Goal: Check status: Check status

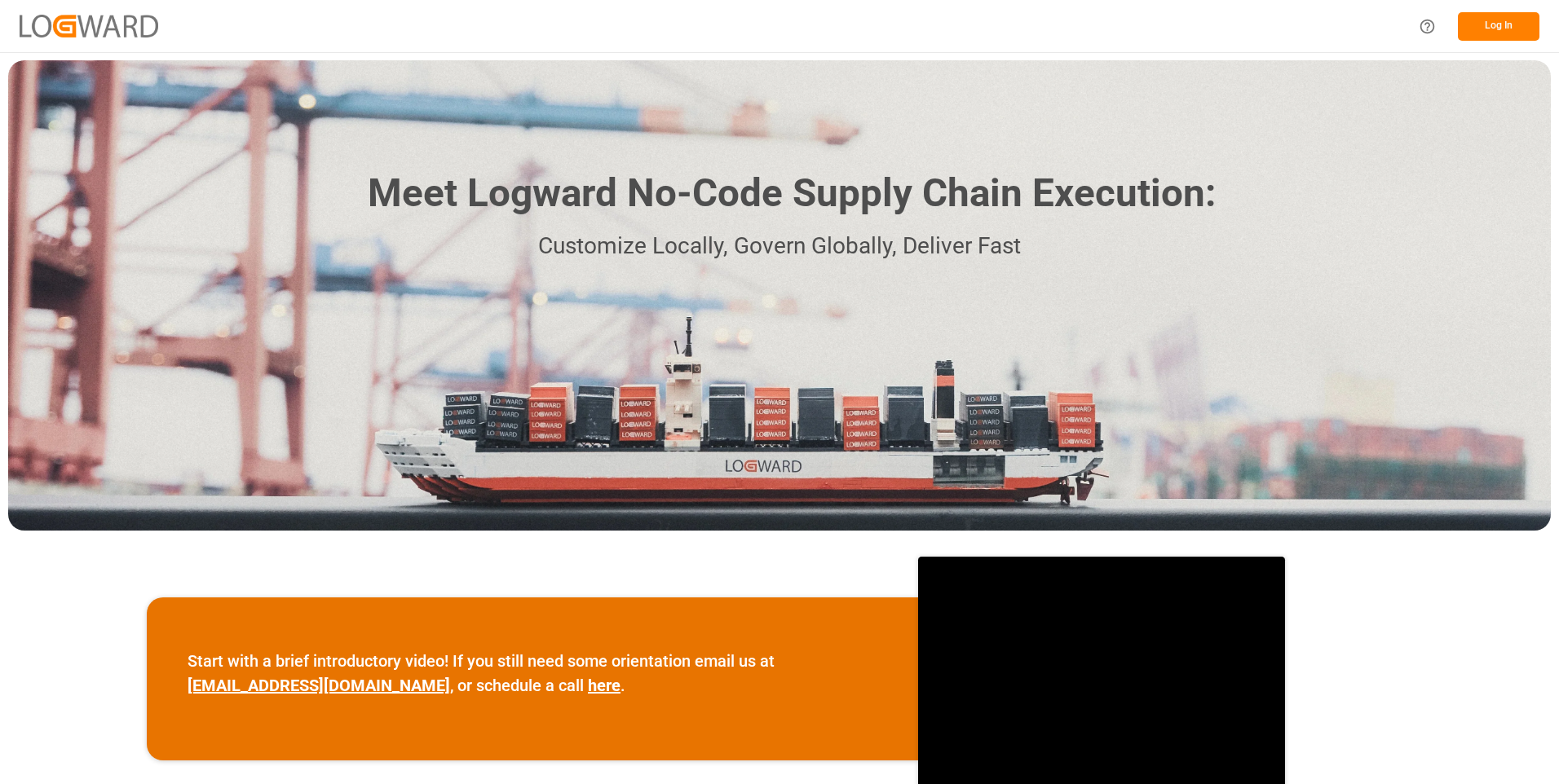
click at [1519, 17] on button "Log In" at bounding box center [1499, 26] width 82 height 28
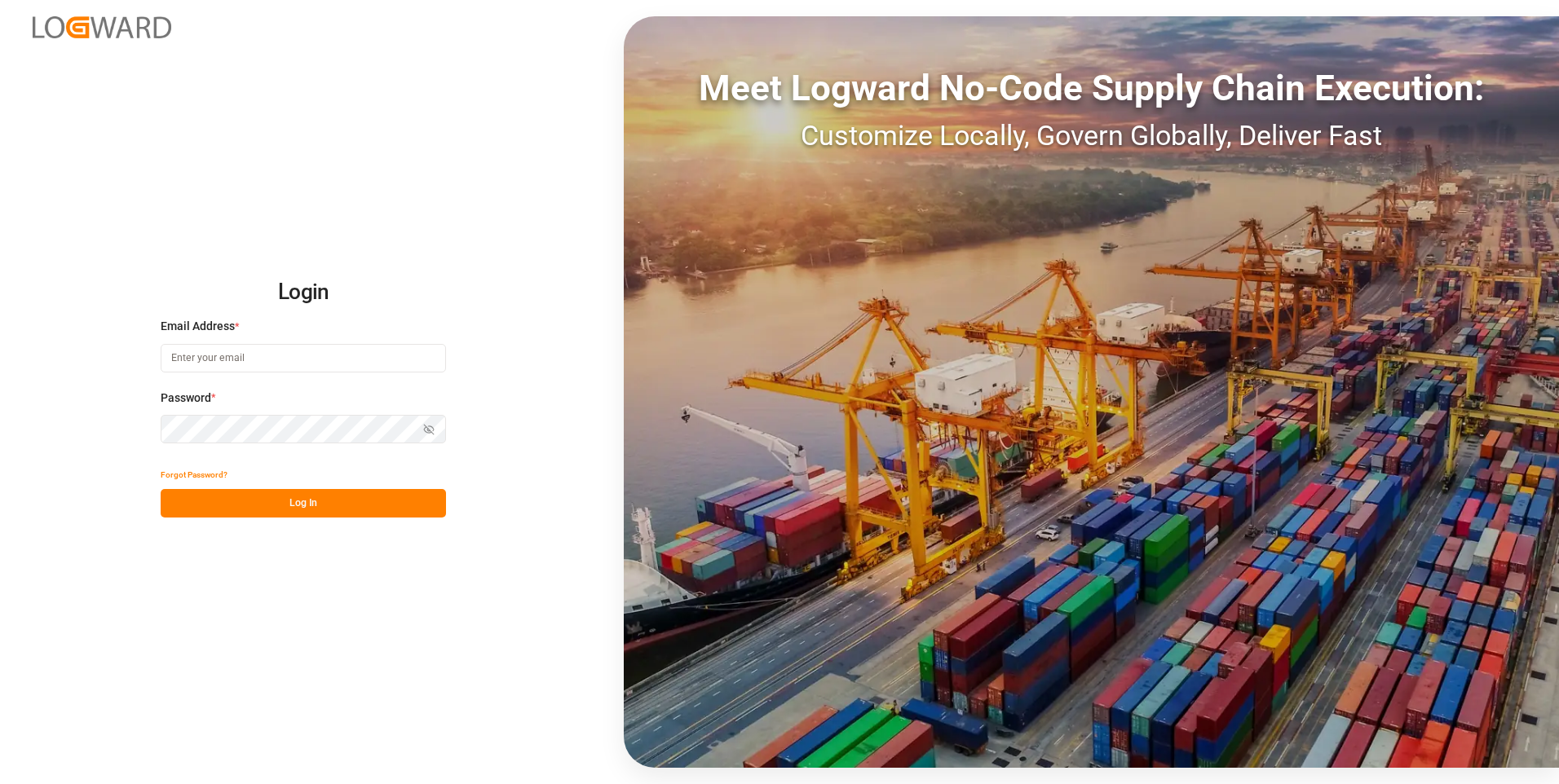
type input "[PERSON_NAME][EMAIL_ADDRESS][DOMAIN_NAME]"
click at [214, 500] on button "Log In" at bounding box center [303, 504] width 285 height 28
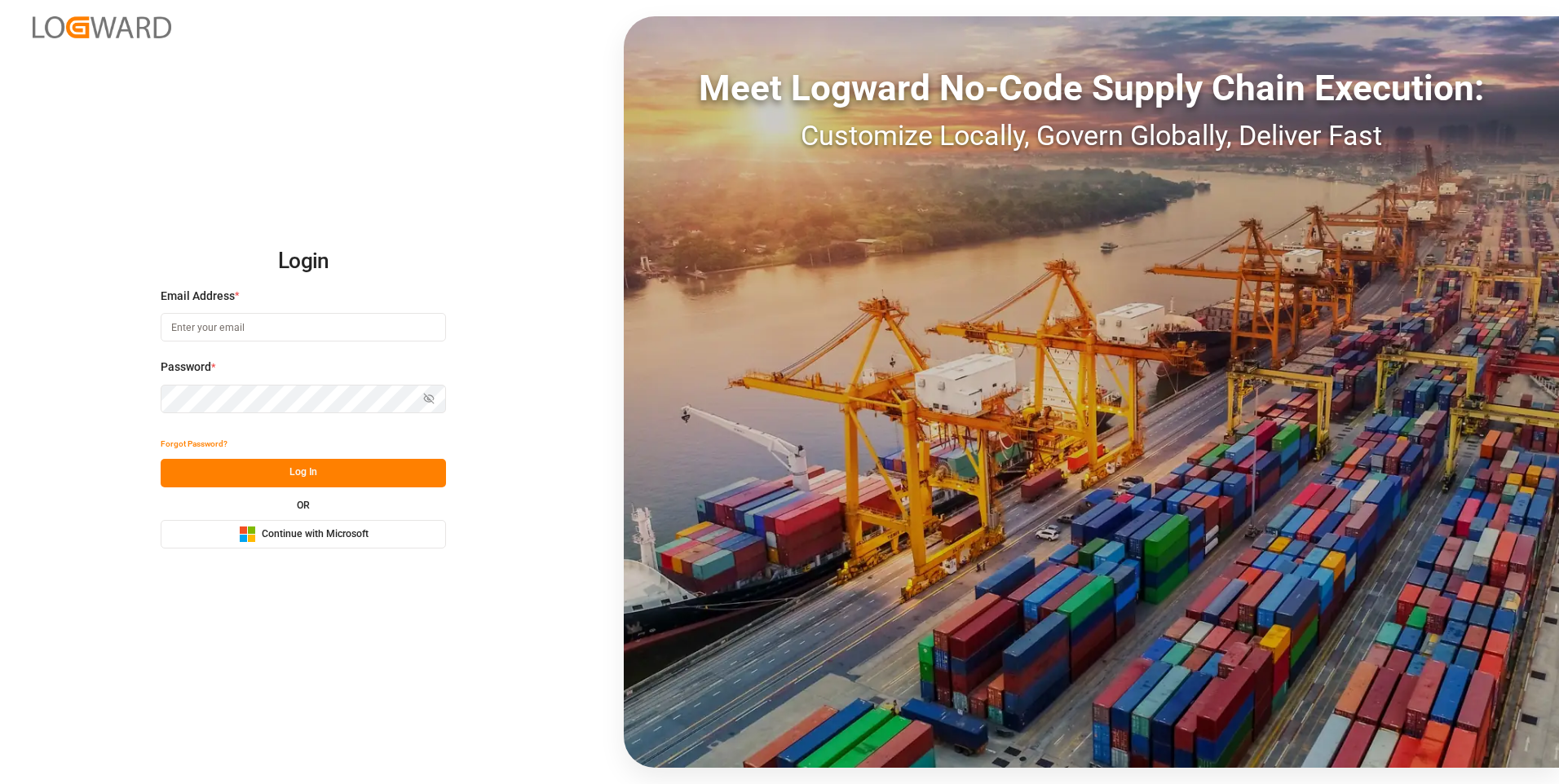
type input "[PERSON_NAME][EMAIL_ADDRESS][DOMAIN_NAME]"
drag, startPoint x: 0, startPoint y: 0, endPoint x: 155, endPoint y: 178, distance: 236.0
click at [155, 178] on div "Login Email Address * julissa.then@leschaco.com Password * Show password Forgot…" at bounding box center [780, 392] width 1559 height 784
click at [297, 482] on button "Log In" at bounding box center [303, 473] width 285 height 28
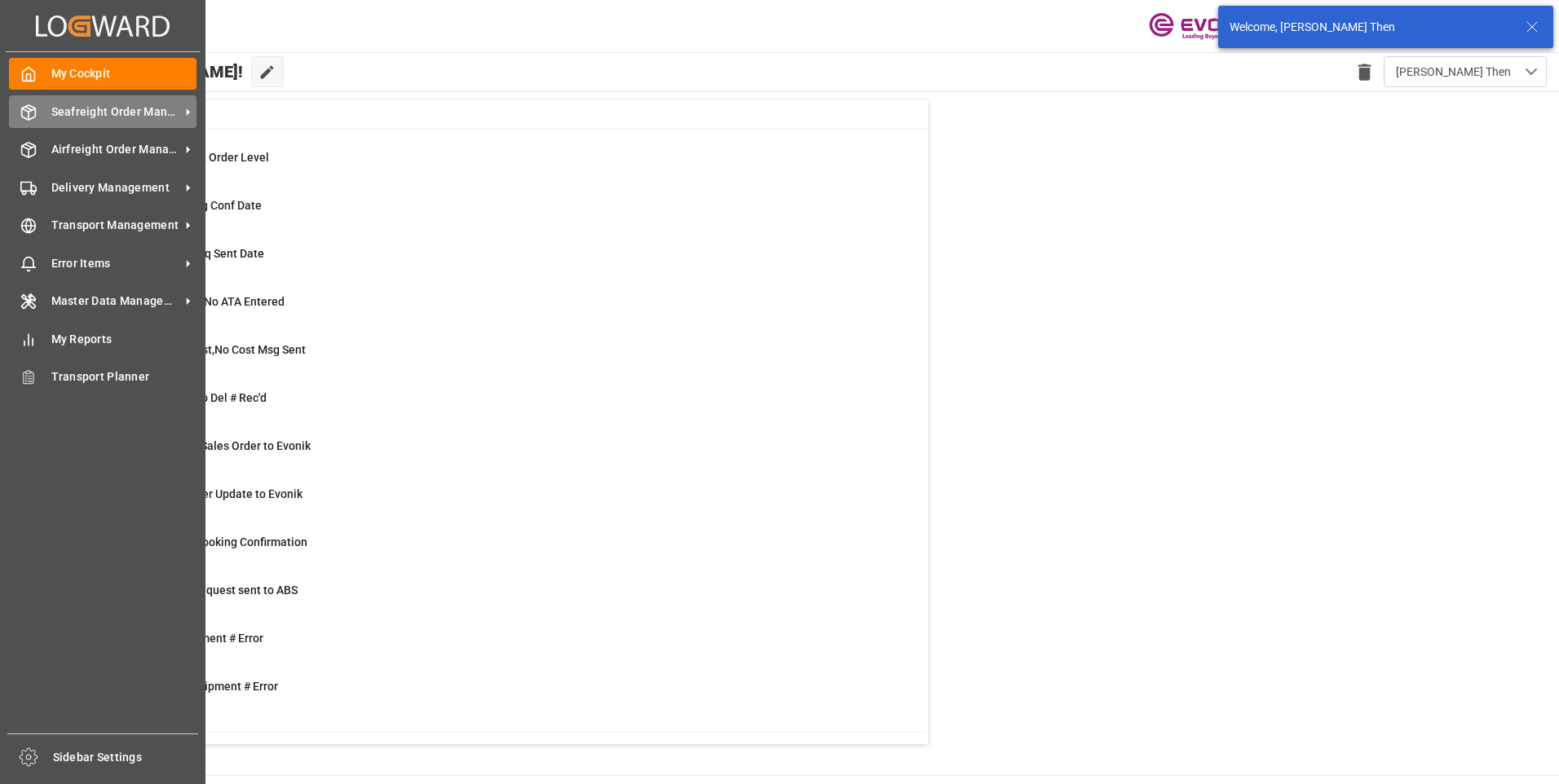
click at [61, 118] on span "Seafreight Order Management" at bounding box center [116, 112] width 129 height 17
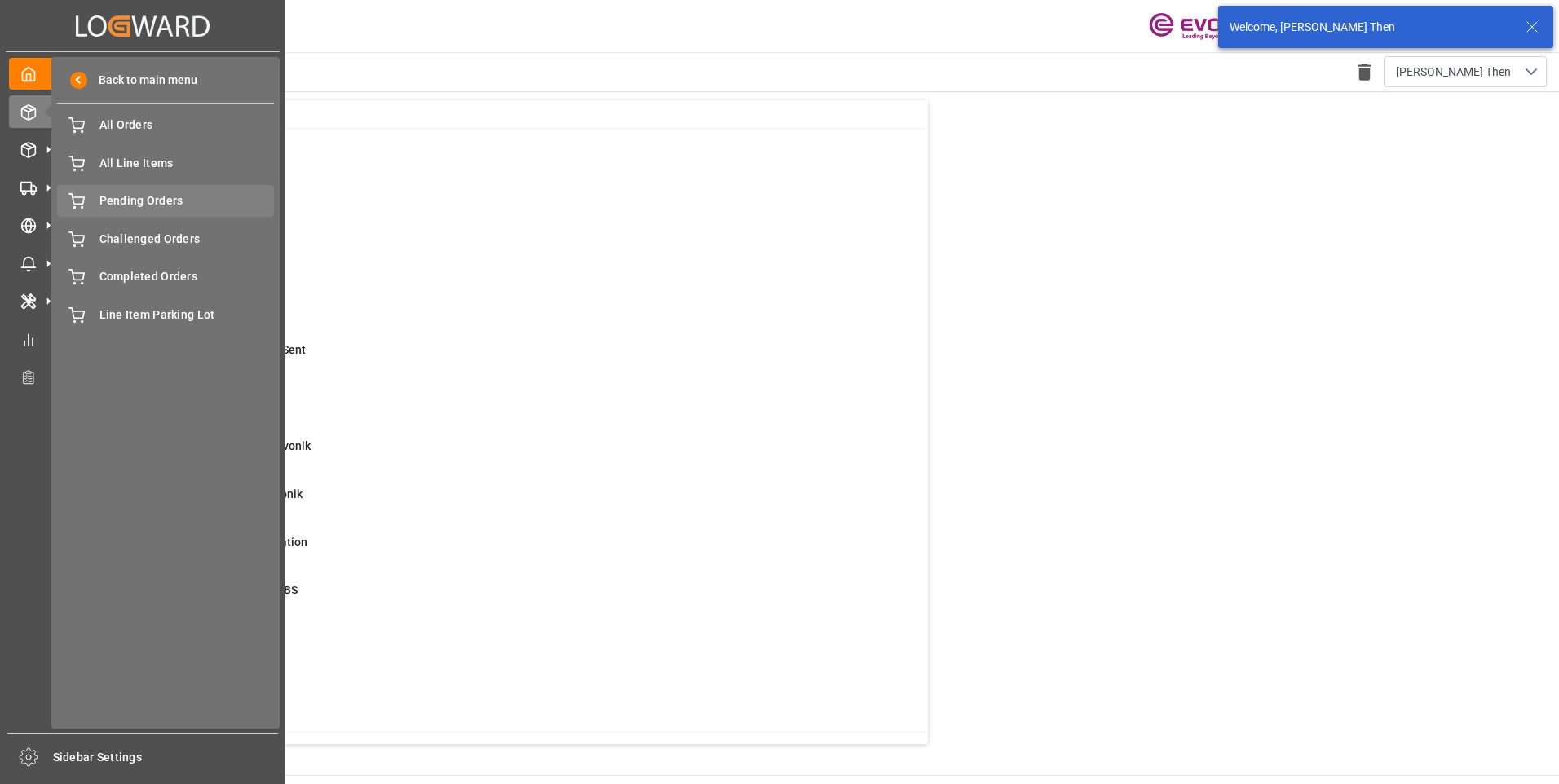
click at [137, 206] on span "Pending Orders" at bounding box center [187, 200] width 175 height 17
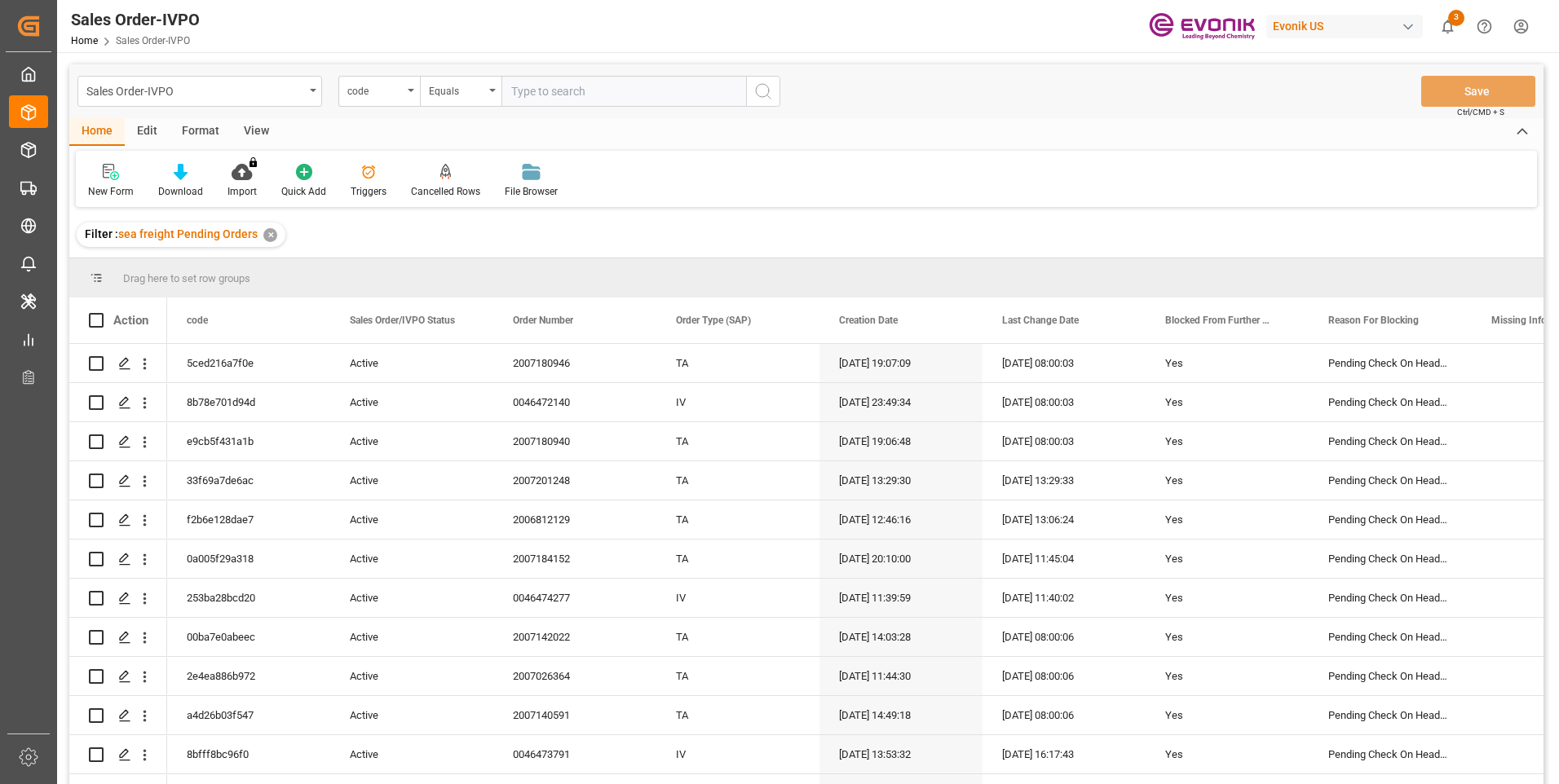
click at [238, 125] on div "View" at bounding box center [256, 132] width 50 height 27
click at [172, 184] on div "Standard Templates" at bounding box center [185, 192] width 82 height 15
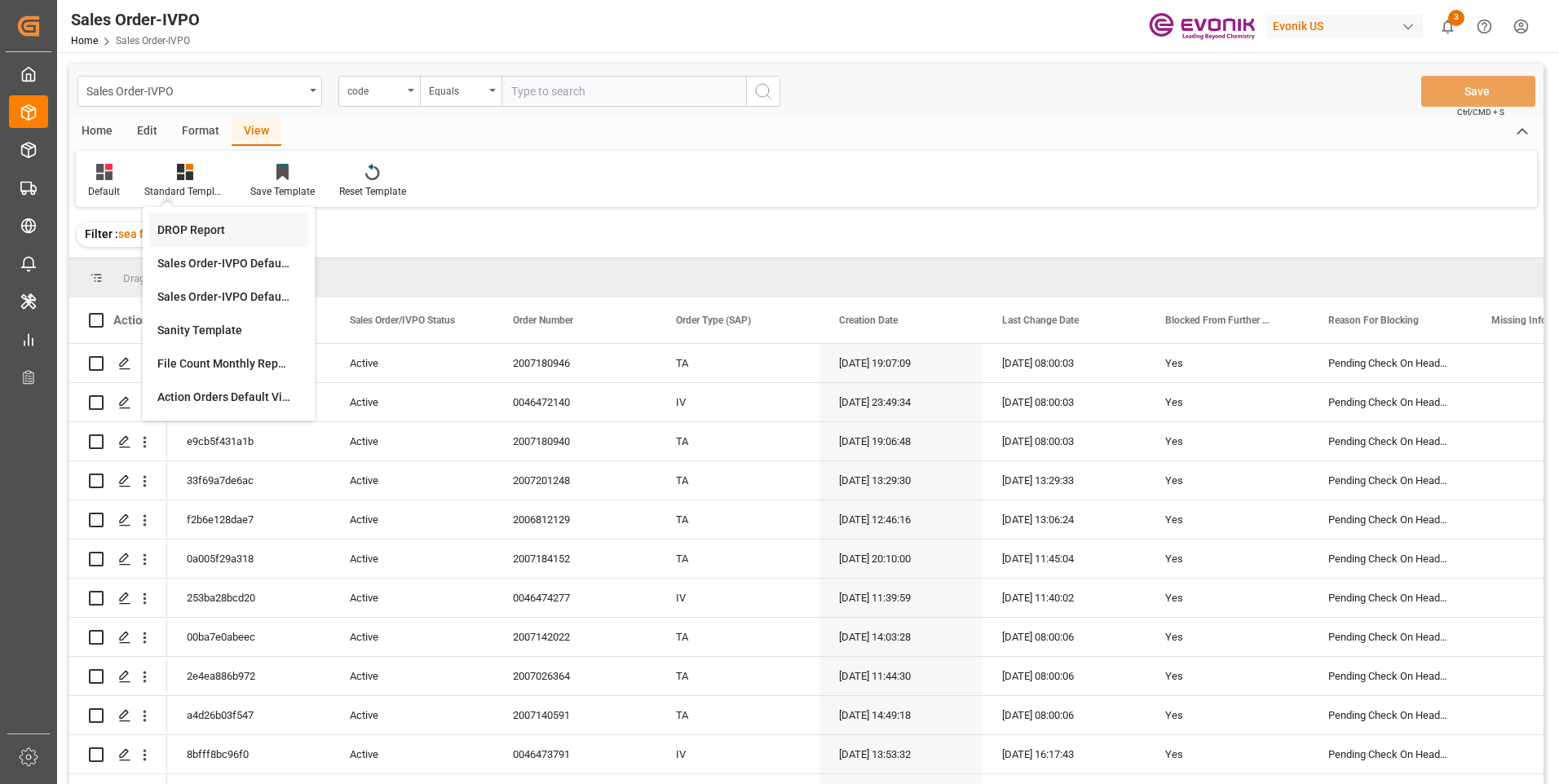
click at [187, 233] on div "DROP Report" at bounding box center [229, 231] width 143 height 17
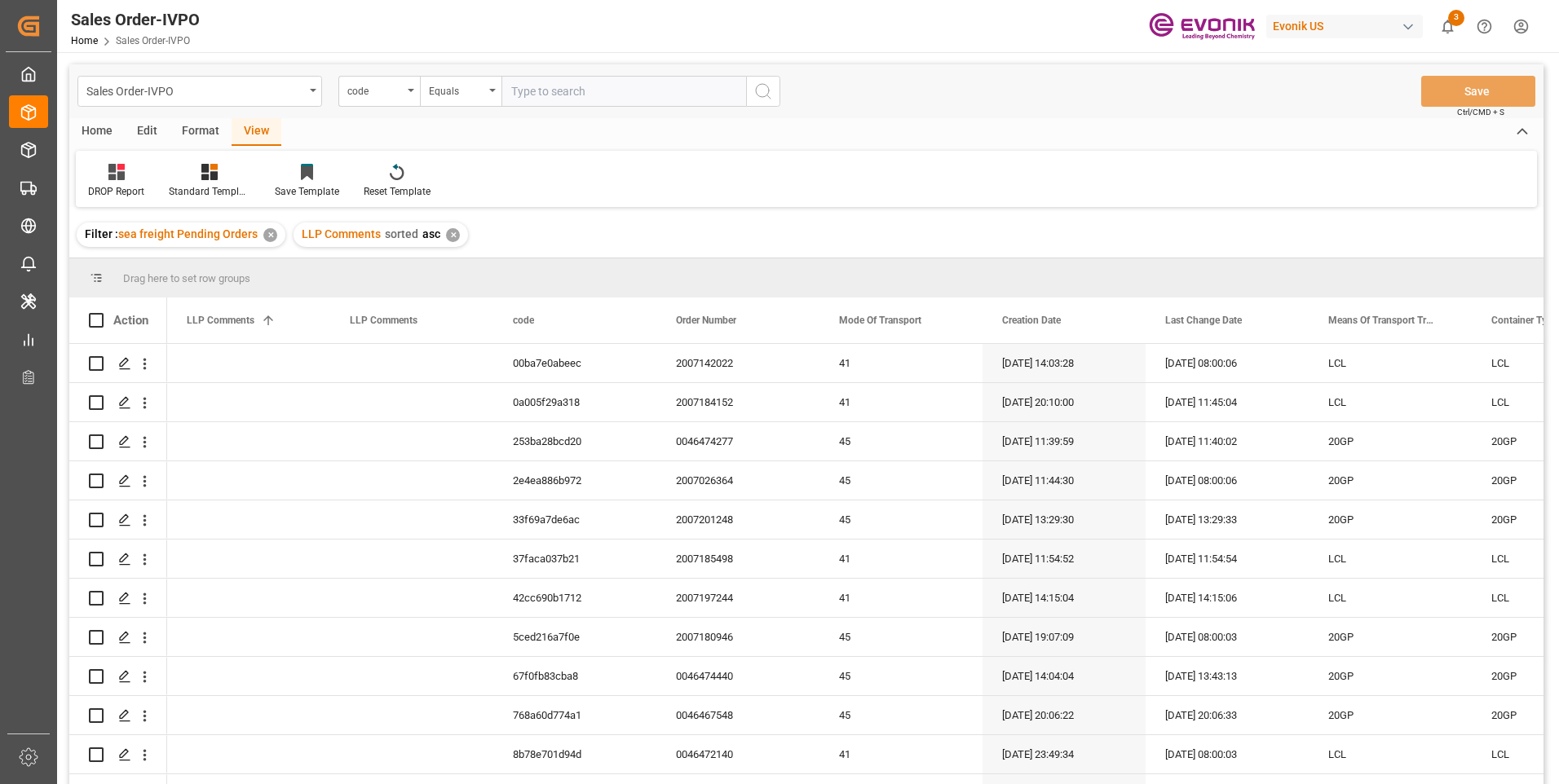
click at [91, 131] on div "Home" at bounding box center [97, 132] width 56 height 27
click at [194, 199] on div "Download" at bounding box center [181, 192] width 45 height 15
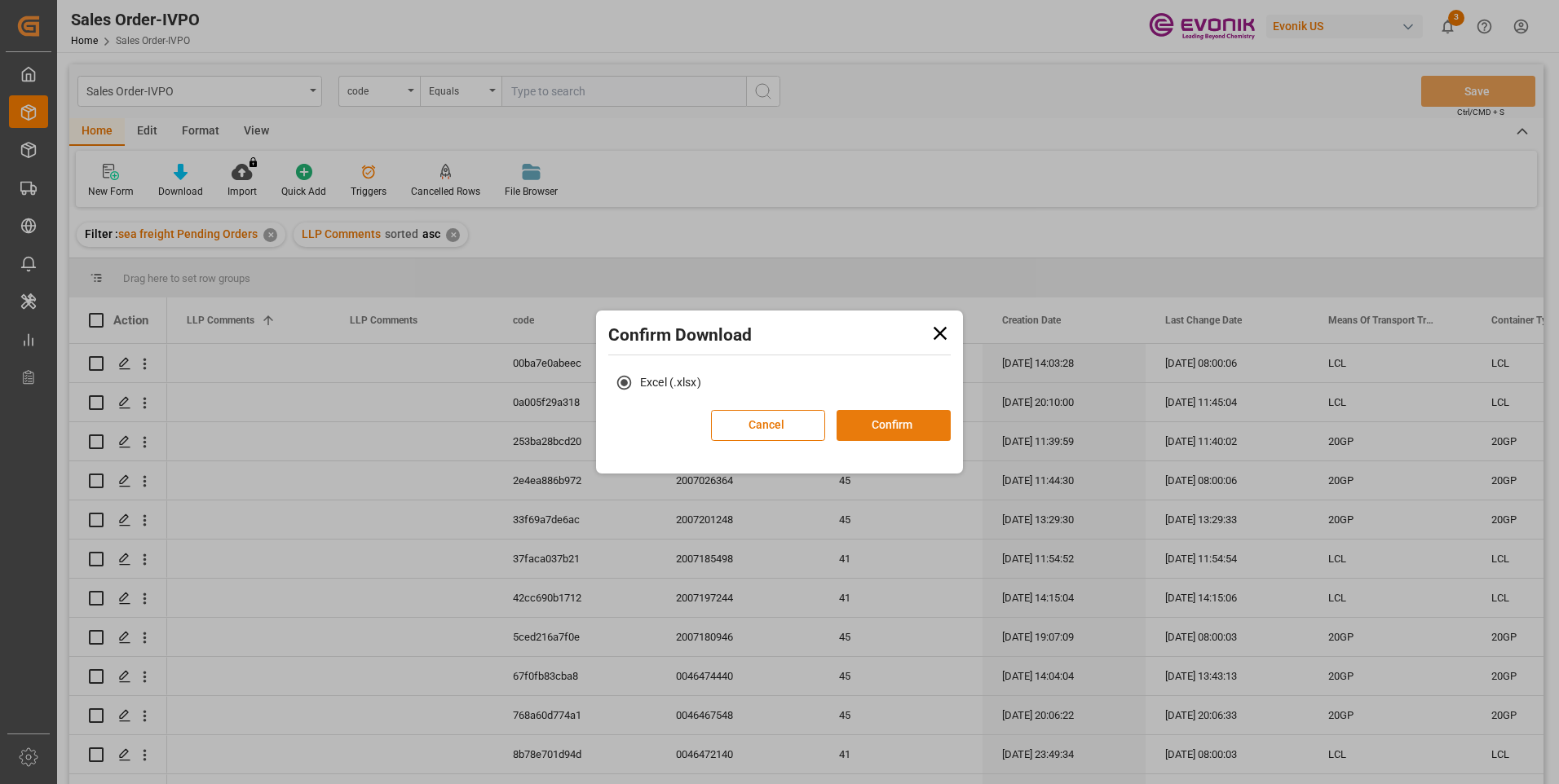
click at [894, 440] on button "Confirm" at bounding box center [893, 425] width 114 height 31
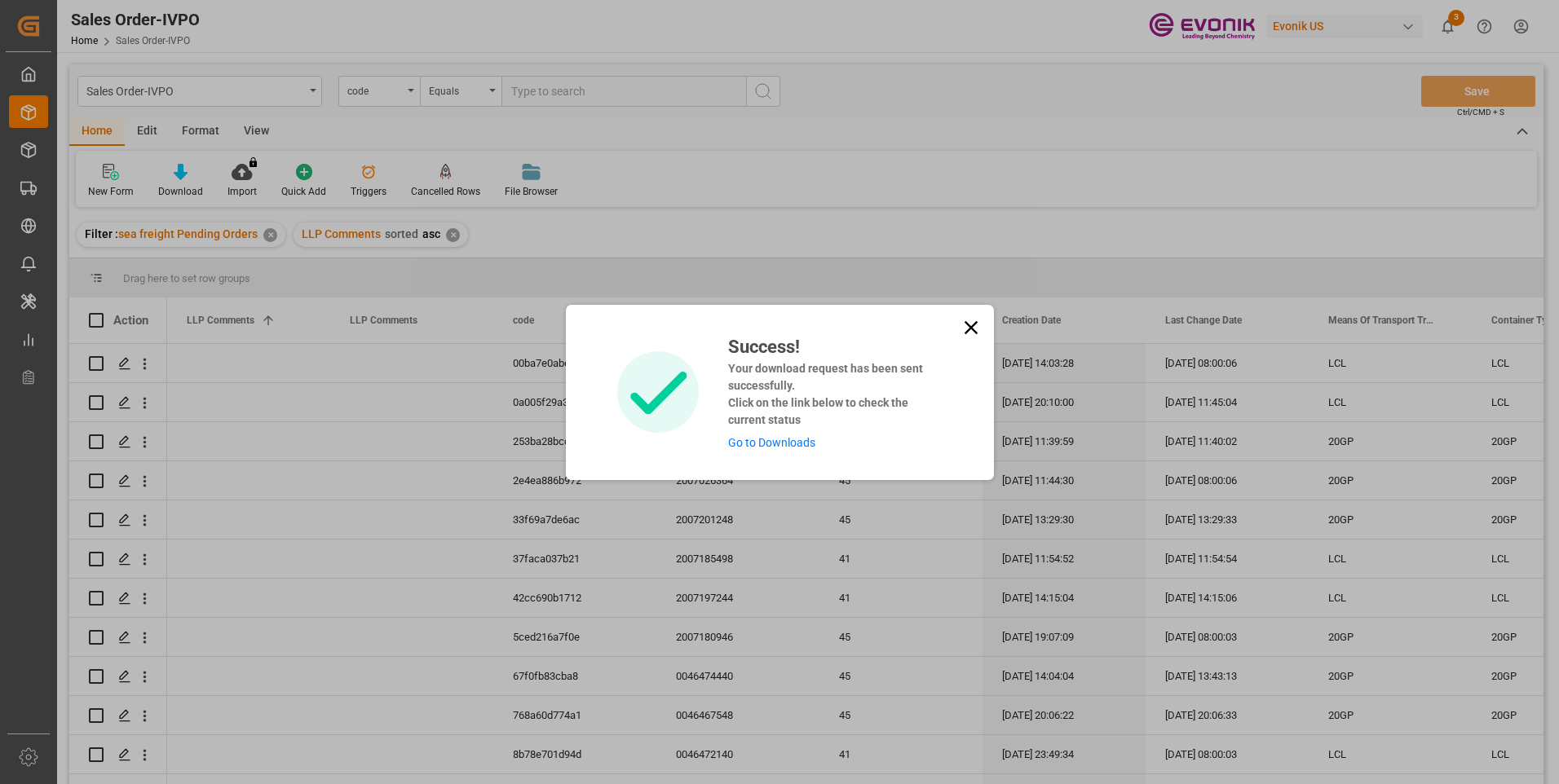
click at [894, 418] on h4 "Your download request has been sent successfully. Click on the link below to ch…" at bounding box center [829, 394] width 201 height 69
click at [791, 440] on link "Go to Downloads" at bounding box center [772, 442] width 88 height 13
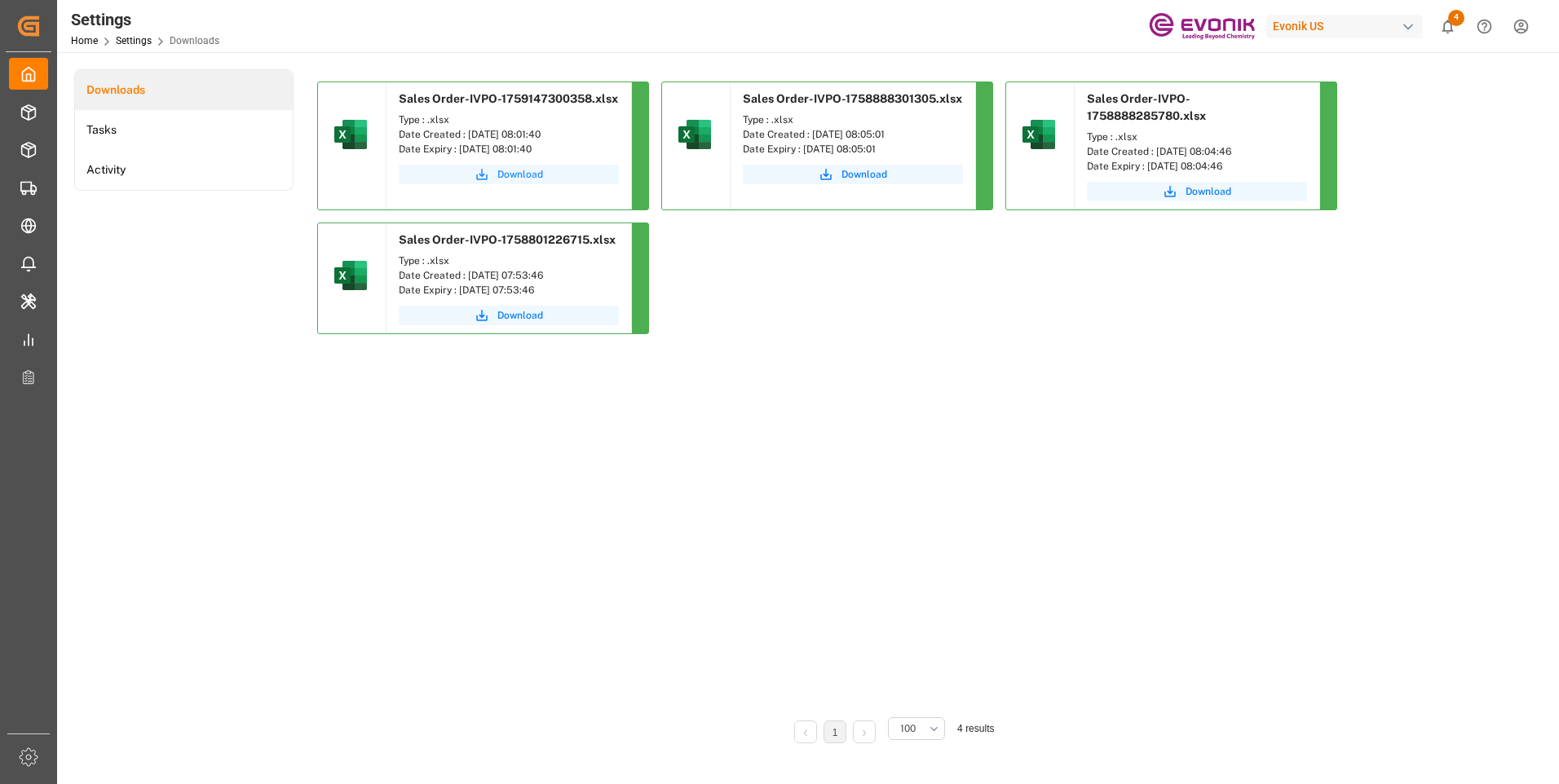
click at [504, 174] on span "Download" at bounding box center [520, 175] width 46 height 15
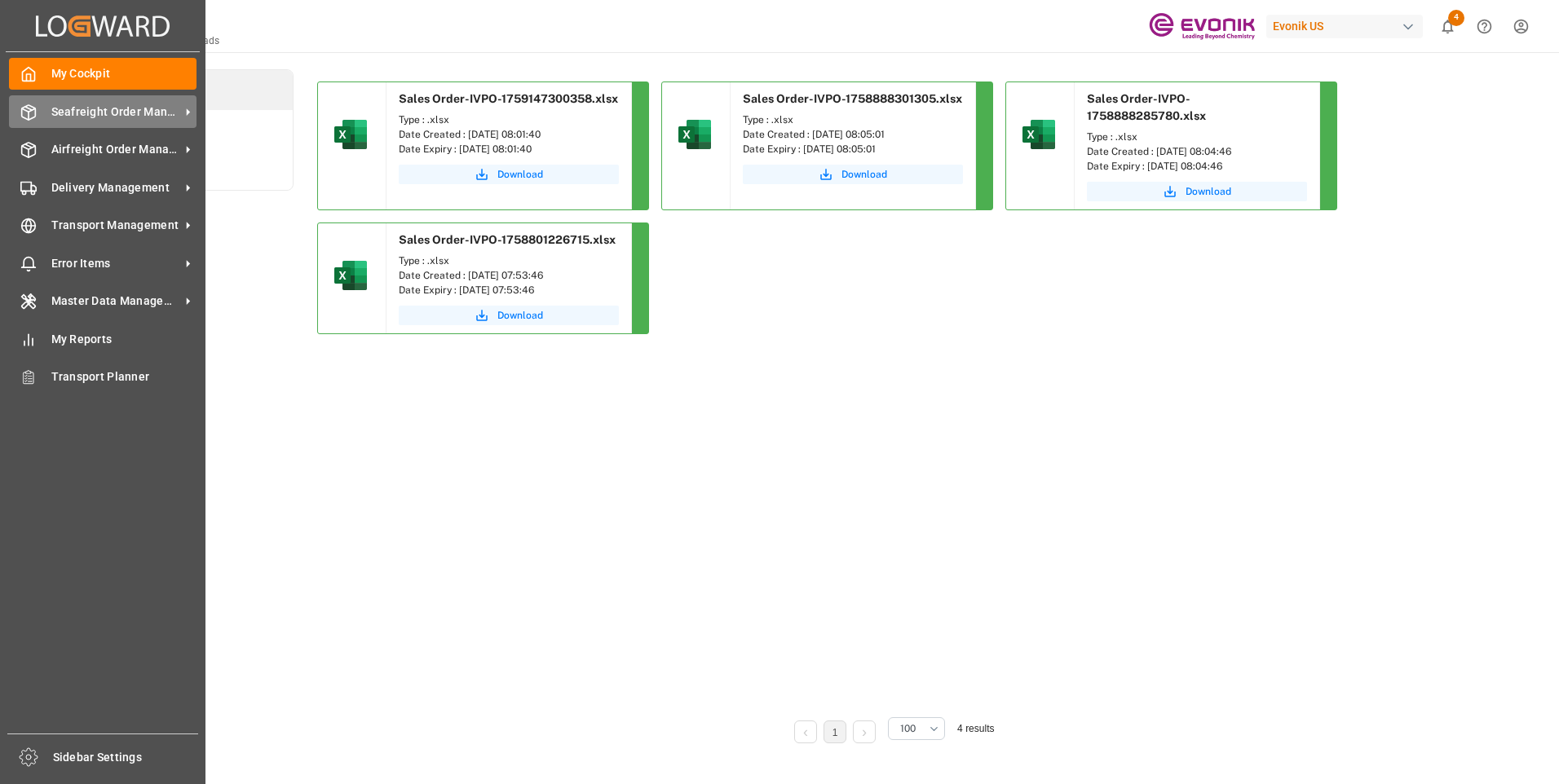
click at [41, 106] on div "Seafreight Order Management Seafreight Order Management" at bounding box center [103, 111] width 187 height 32
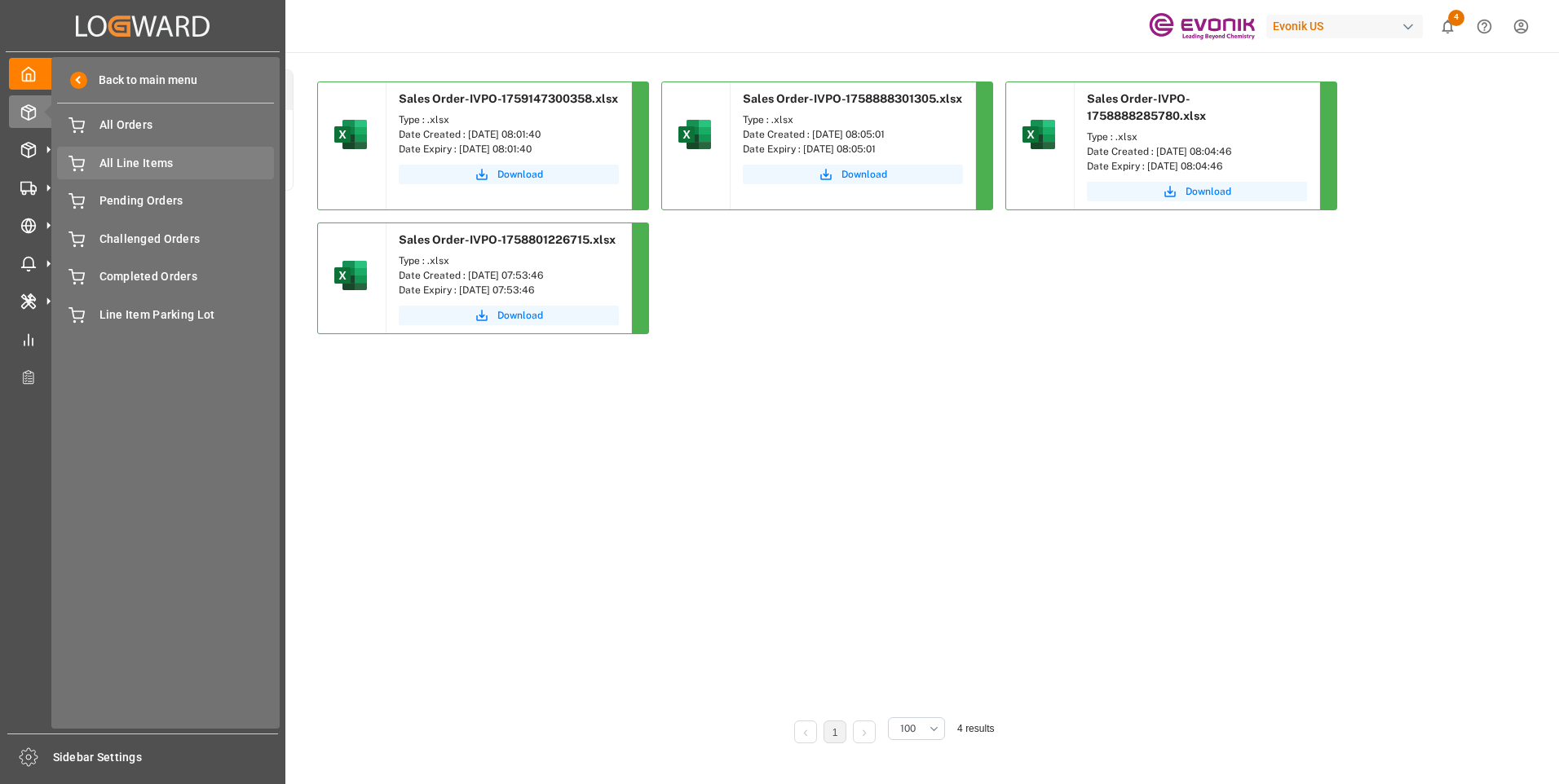
click at [145, 167] on span "All Line Items" at bounding box center [187, 164] width 175 height 17
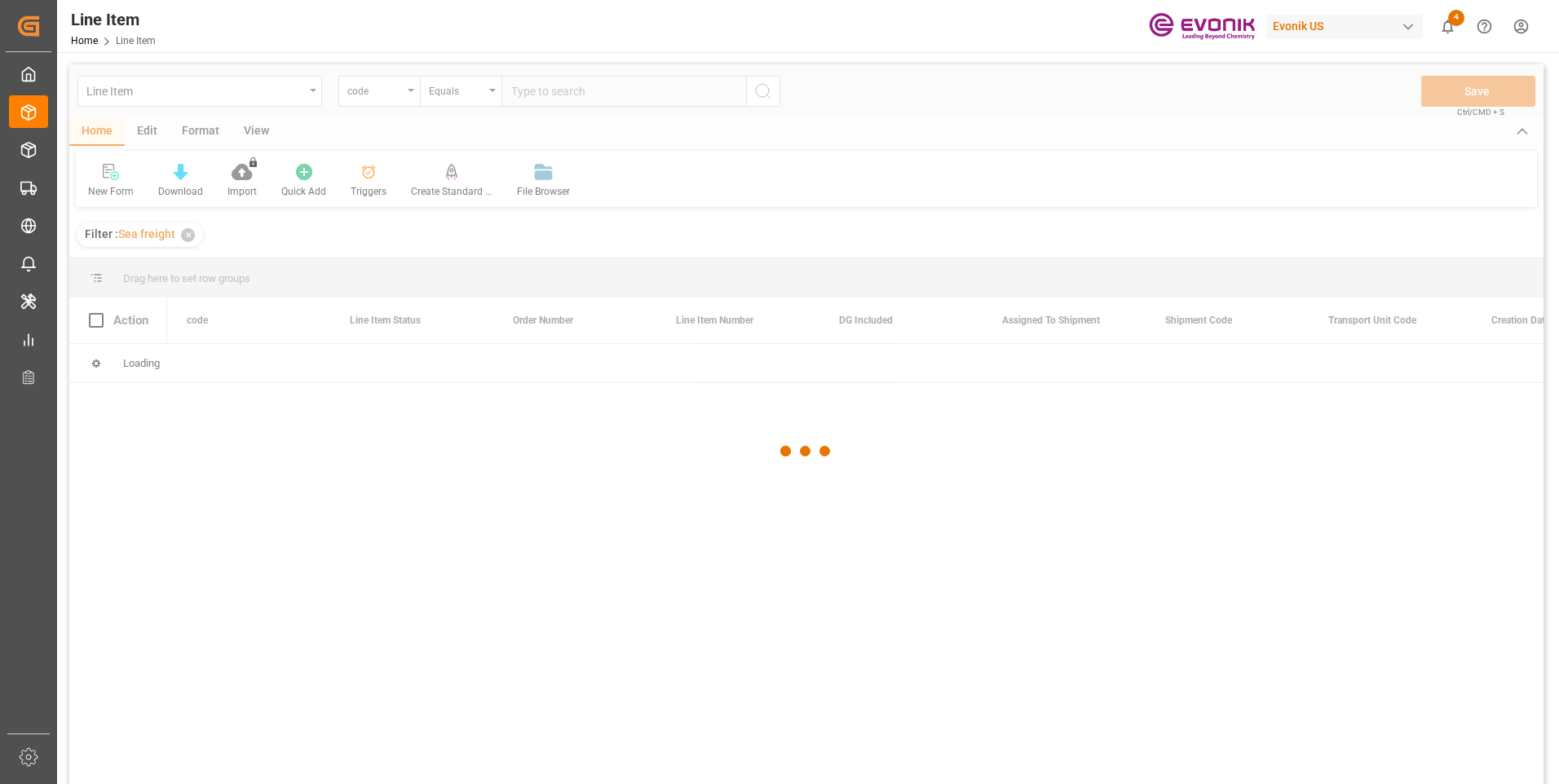
click at [394, 92] on div at bounding box center [807, 451] width 1474 height 775
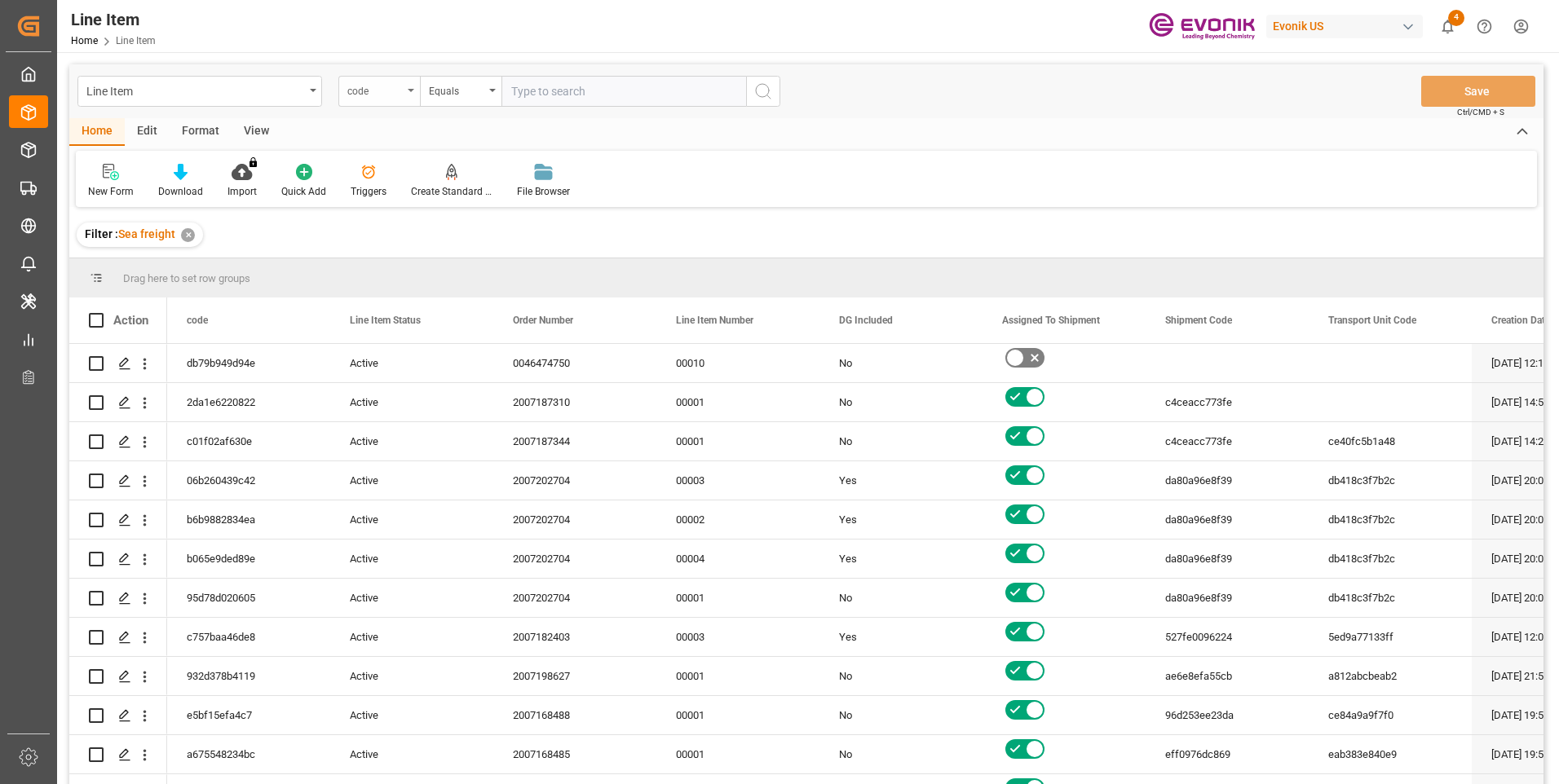
click at [368, 95] on div "code" at bounding box center [375, 89] width 56 height 19
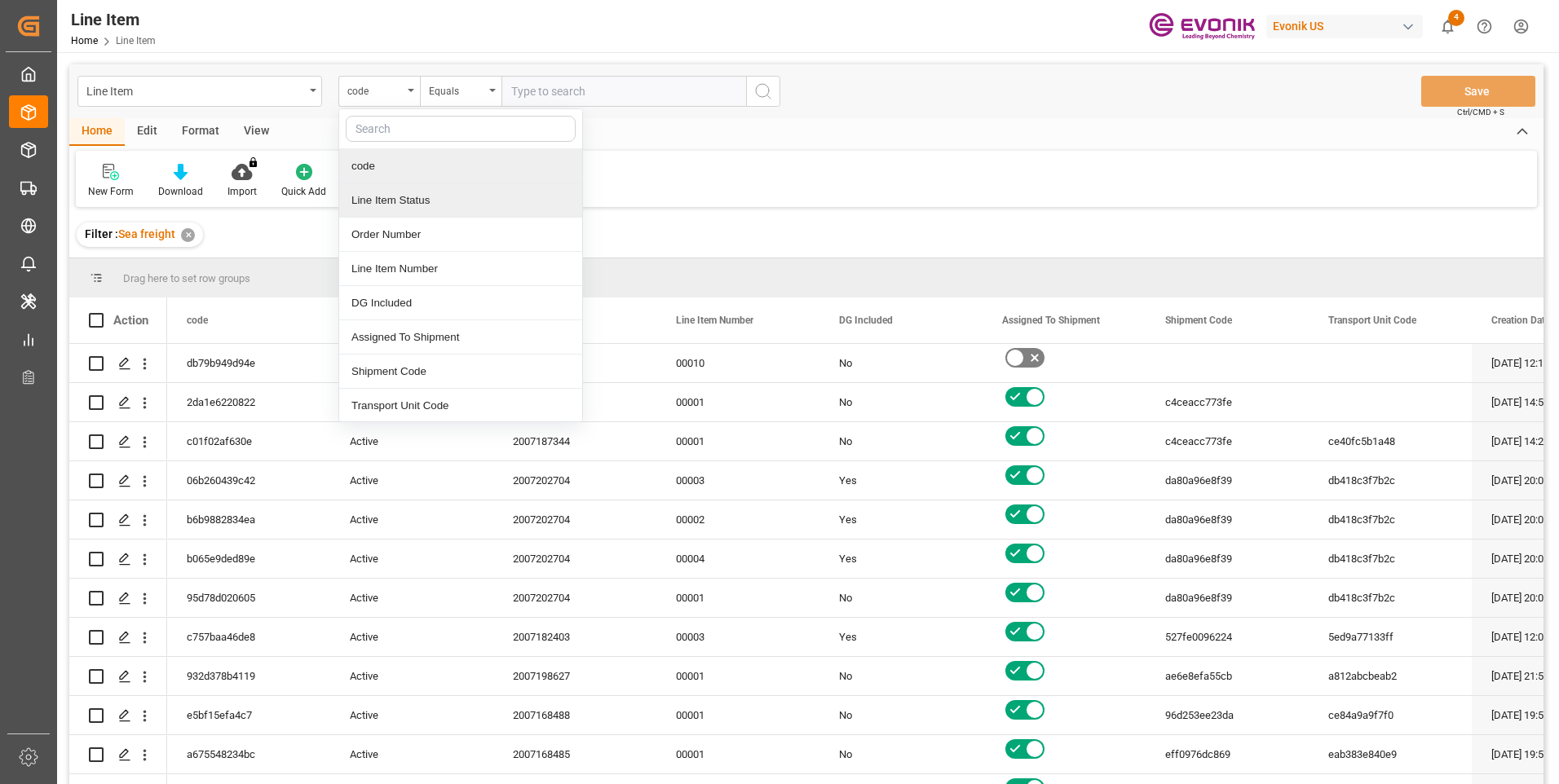
click at [384, 203] on div "Line Item Status" at bounding box center [460, 200] width 243 height 34
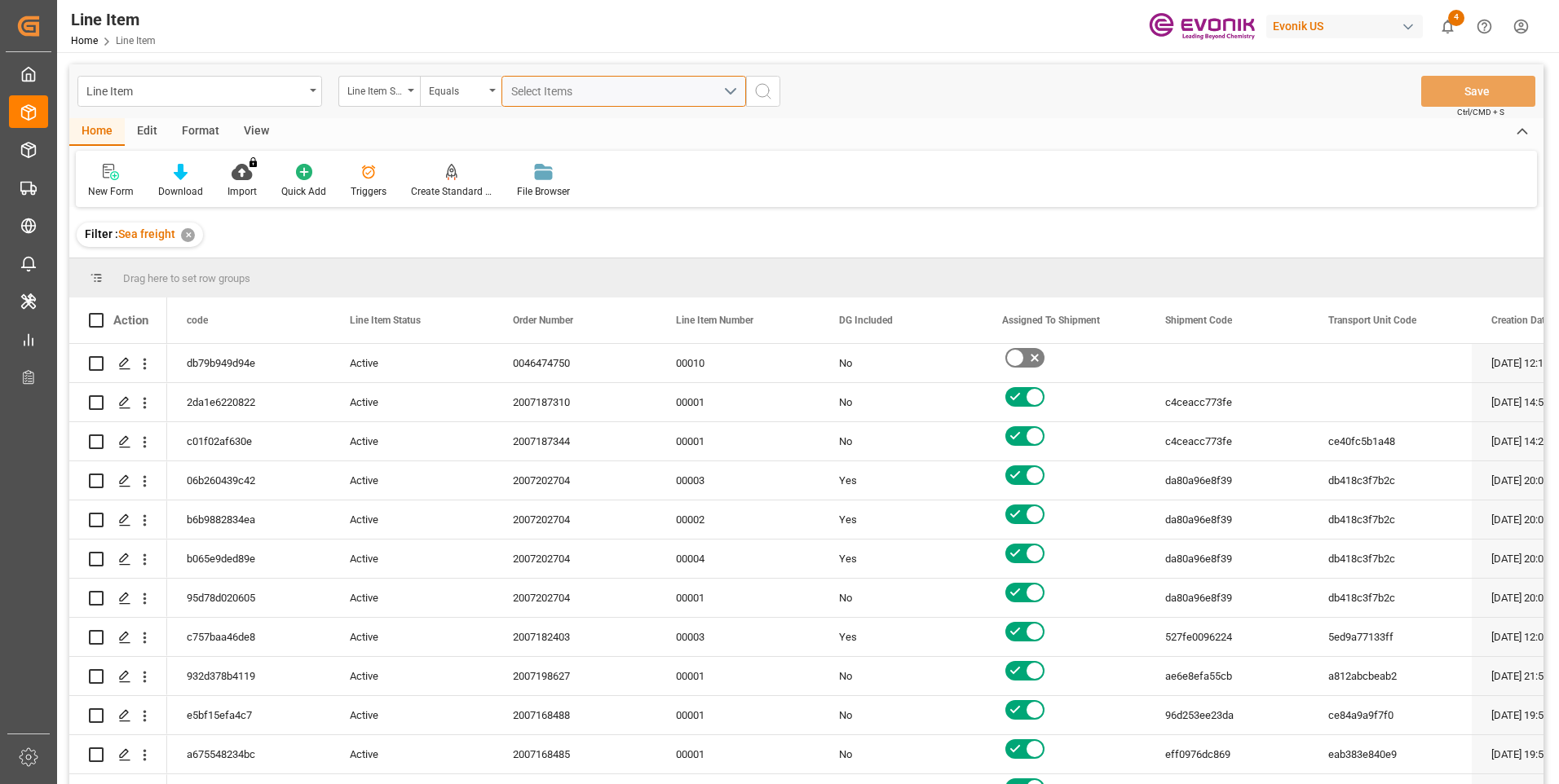
click at [571, 88] on span "Select Items" at bounding box center [546, 91] width 70 height 13
type input "0046472664"
click at [585, 92] on div "Select Items" at bounding box center [617, 91] width 212 height 17
click at [410, 88] on div "Line Item Status" at bounding box center [379, 91] width 82 height 31
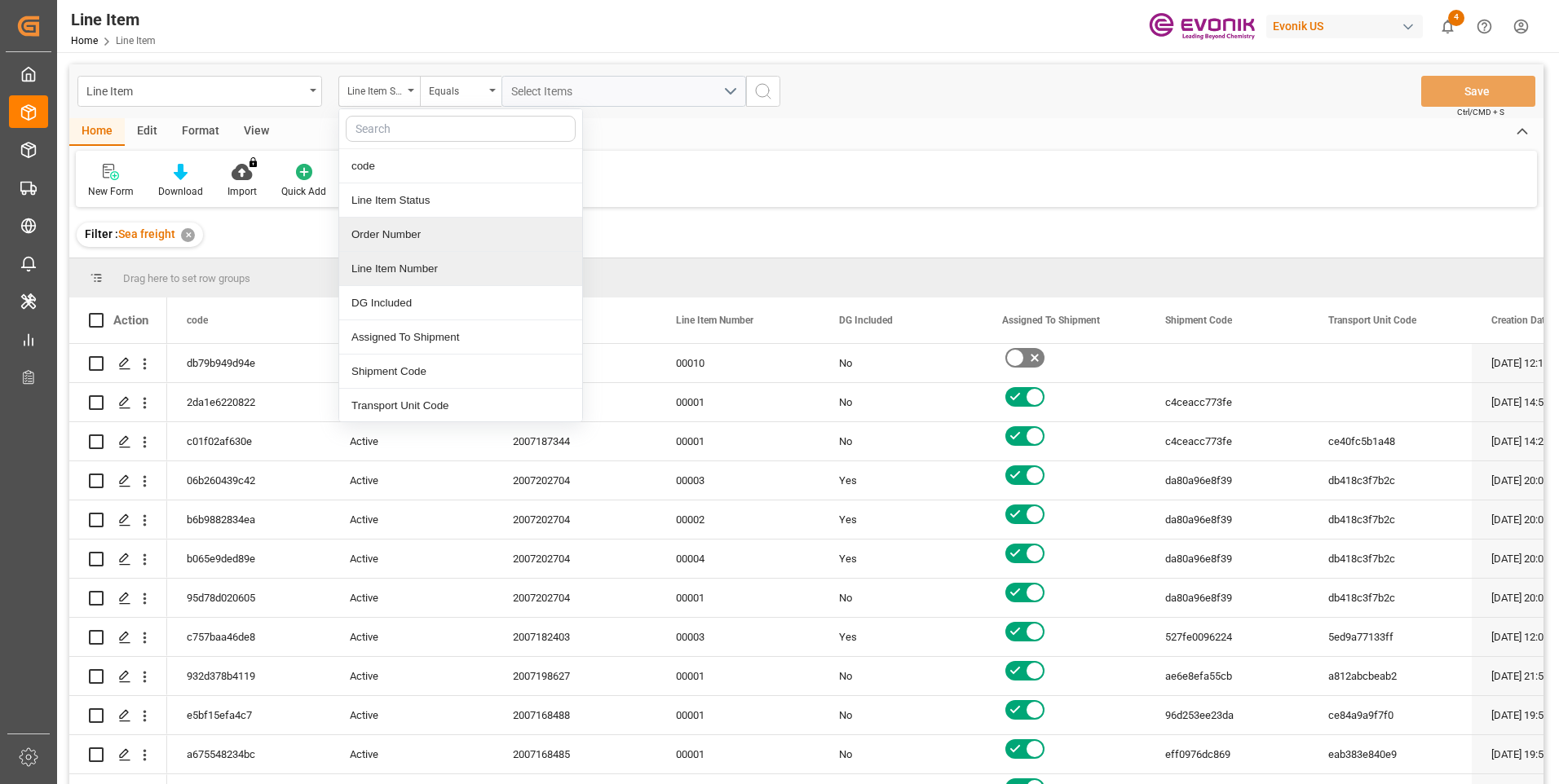
click at [390, 250] on div "Order Number" at bounding box center [460, 234] width 243 height 34
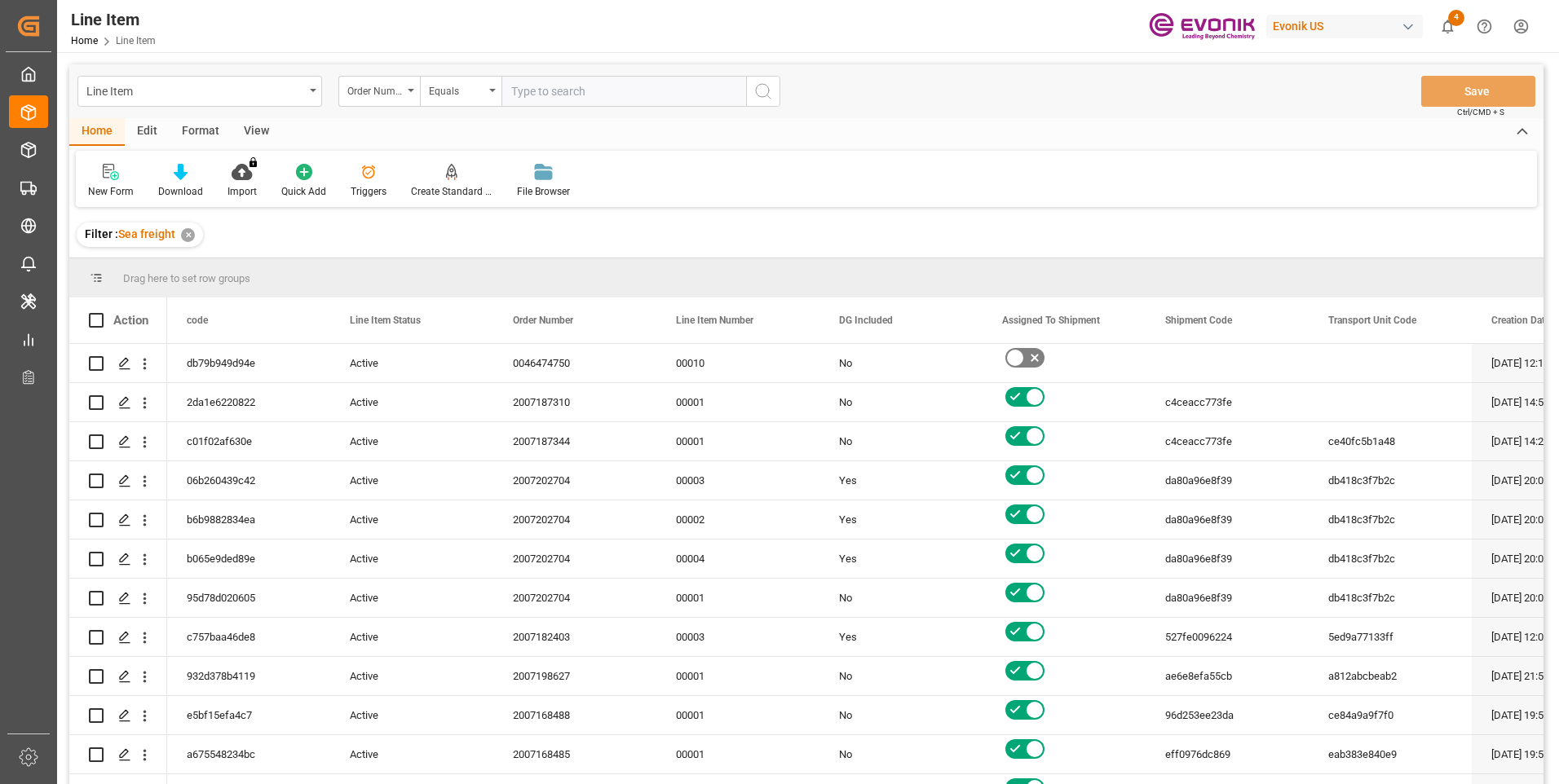
click at [592, 86] on input "text" at bounding box center [624, 91] width 245 height 31
type input "0046472664"
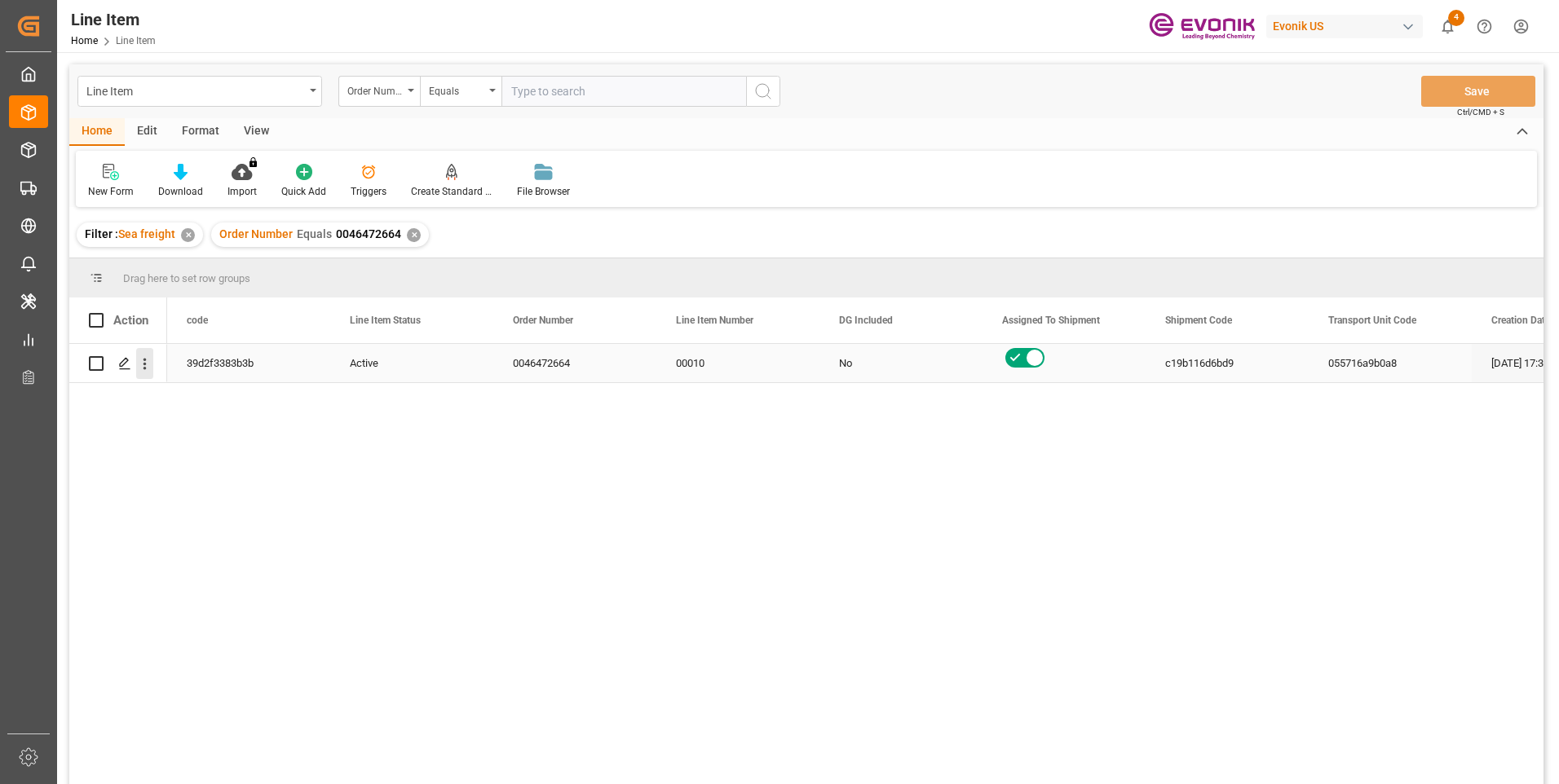
click at [145, 370] on icon "open menu" at bounding box center [145, 364] width 17 height 17
click at [525, 614] on div "39d2f3383b3b Active 0046472664 00010 No c19b116d6bd9 055716a9b0a8 09-10-2025 17…" at bounding box center [856, 569] width 1376 height 451
click at [691, 765] on div "39d2f3383b3b Active 0046472664 00010 No c19b116d6bd9 055716a9b0a8 09-10-2025 17…" at bounding box center [856, 569] width 1376 height 451
click at [419, 492] on div "39d2f3383b3b Active 0046472664 00010 No c19b116d6bd9 055716a9b0a8 09-10-2025 17…" at bounding box center [856, 569] width 1376 height 451
click at [475, 511] on div "39d2f3383b3b Active 0046472664 00010 No c19b116d6bd9 055716a9b0a8 09-10-2025 17…" at bounding box center [856, 569] width 1376 height 451
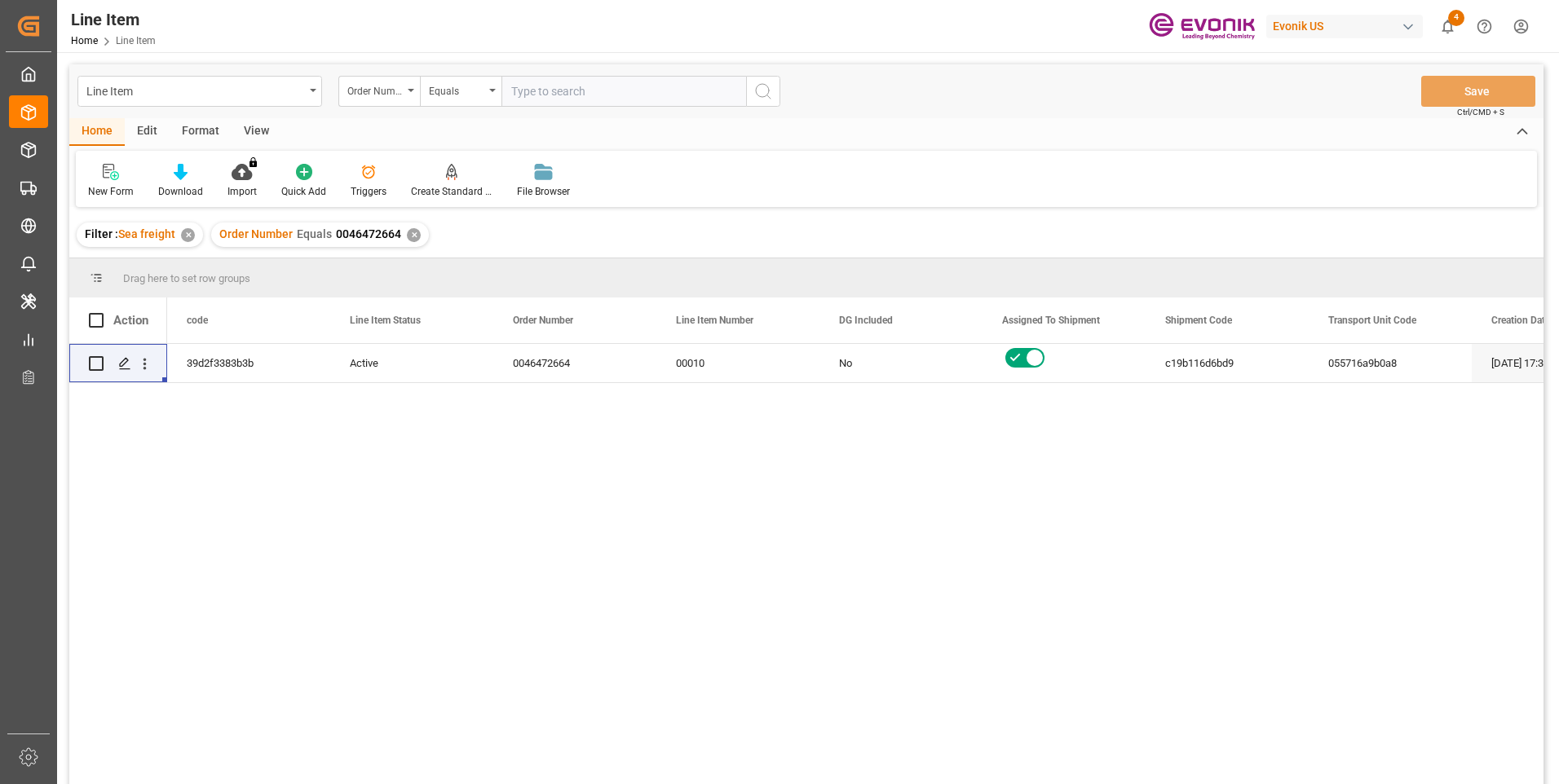
click at [246, 132] on div "View" at bounding box center [256, 132] width 50 height 27
click at [169, 186] on div "Standard Templates" at bounding box center [185, 192] width 82 height 15
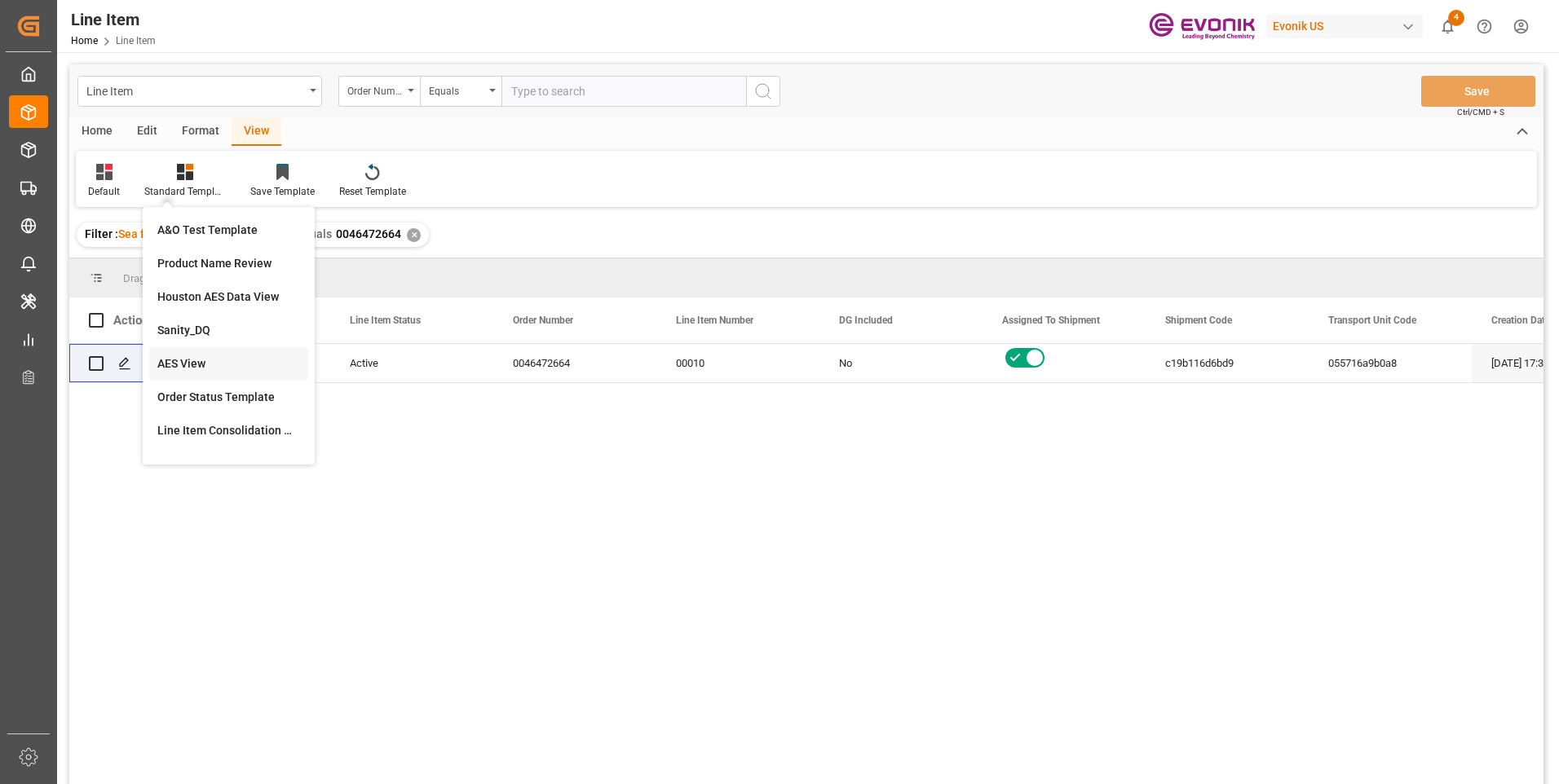
click at [166, 363] on div "AES View" at bounding box center [229, 364] width 143 height 17
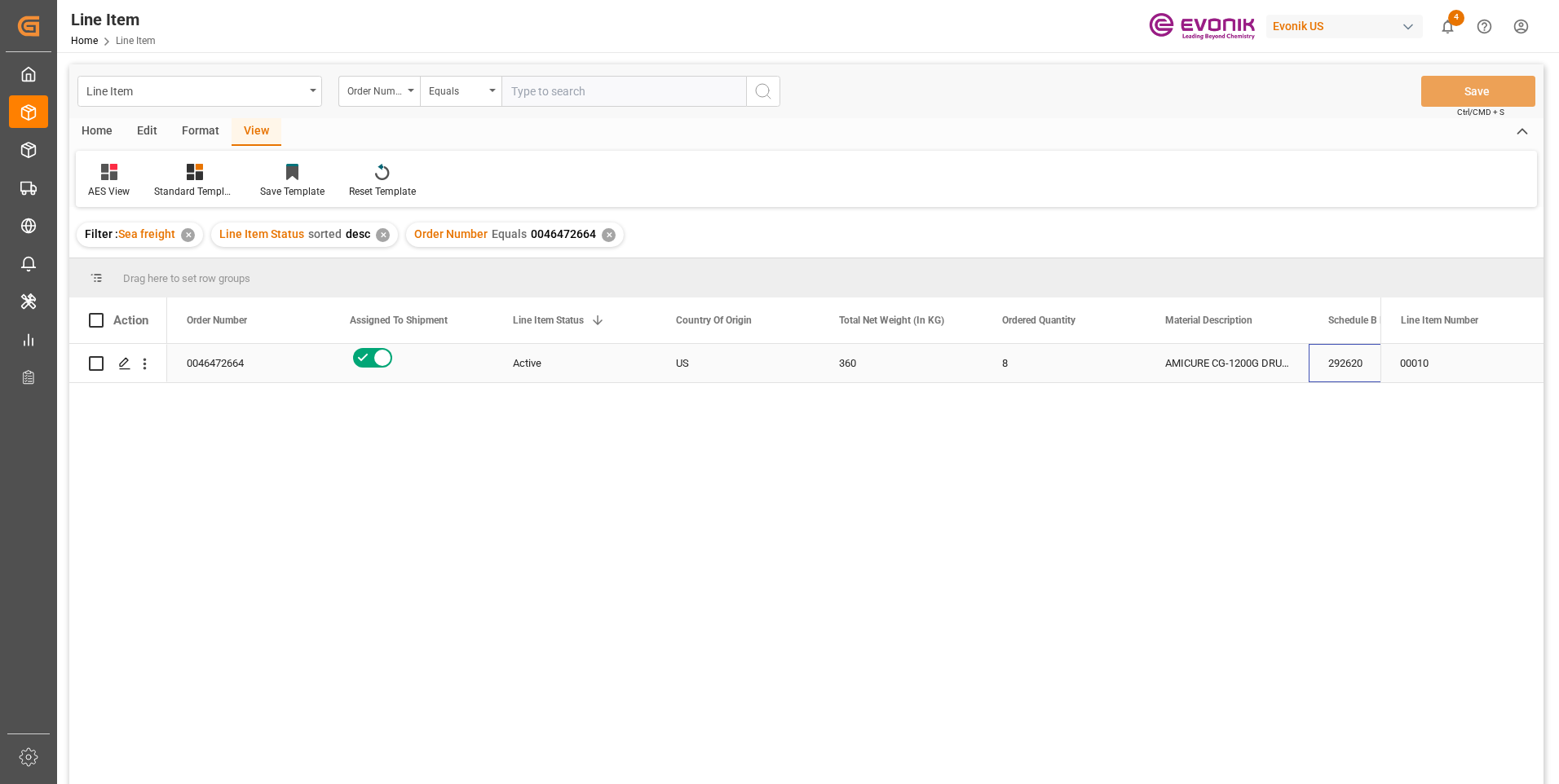
click at [1319, 382] on div "292620" at bounding box center [1390, 363] width 163 height 39
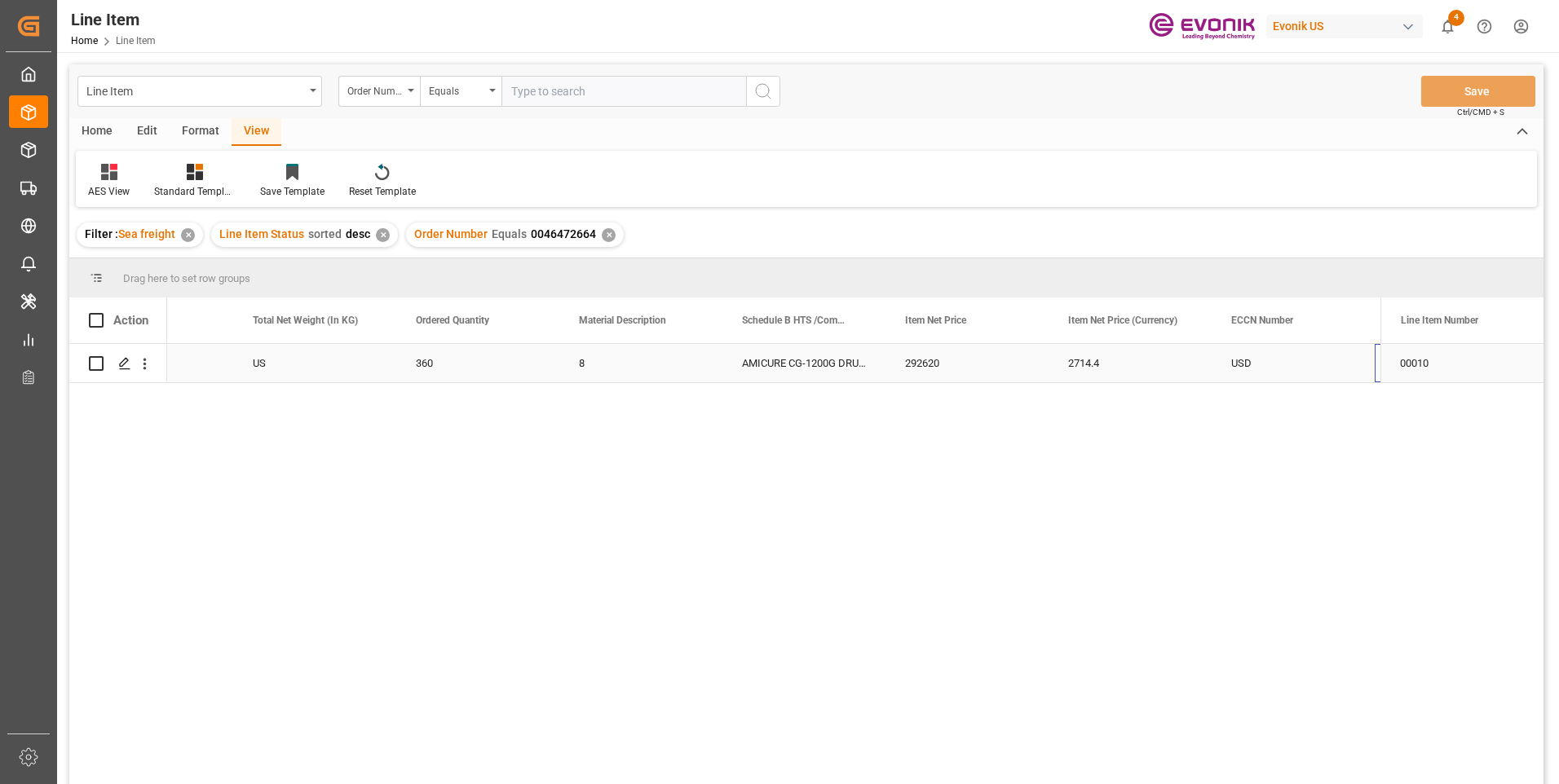
scroll to position [0, 587]
click at [936, 364] on div "2714.4" at bounding box center [967, 363] width 163 height 39
click at [283, 364] on div "360" at bounding box center [314, 363] width 163 height 39
click at [921, 362] on div "2714.4" at bounding box center [967, 363] width 163 height 39
click at [684, 374] on div "AMICURE CG-1200G DRUM 45KG" at bounding box center [640, 363] width 163 height 39
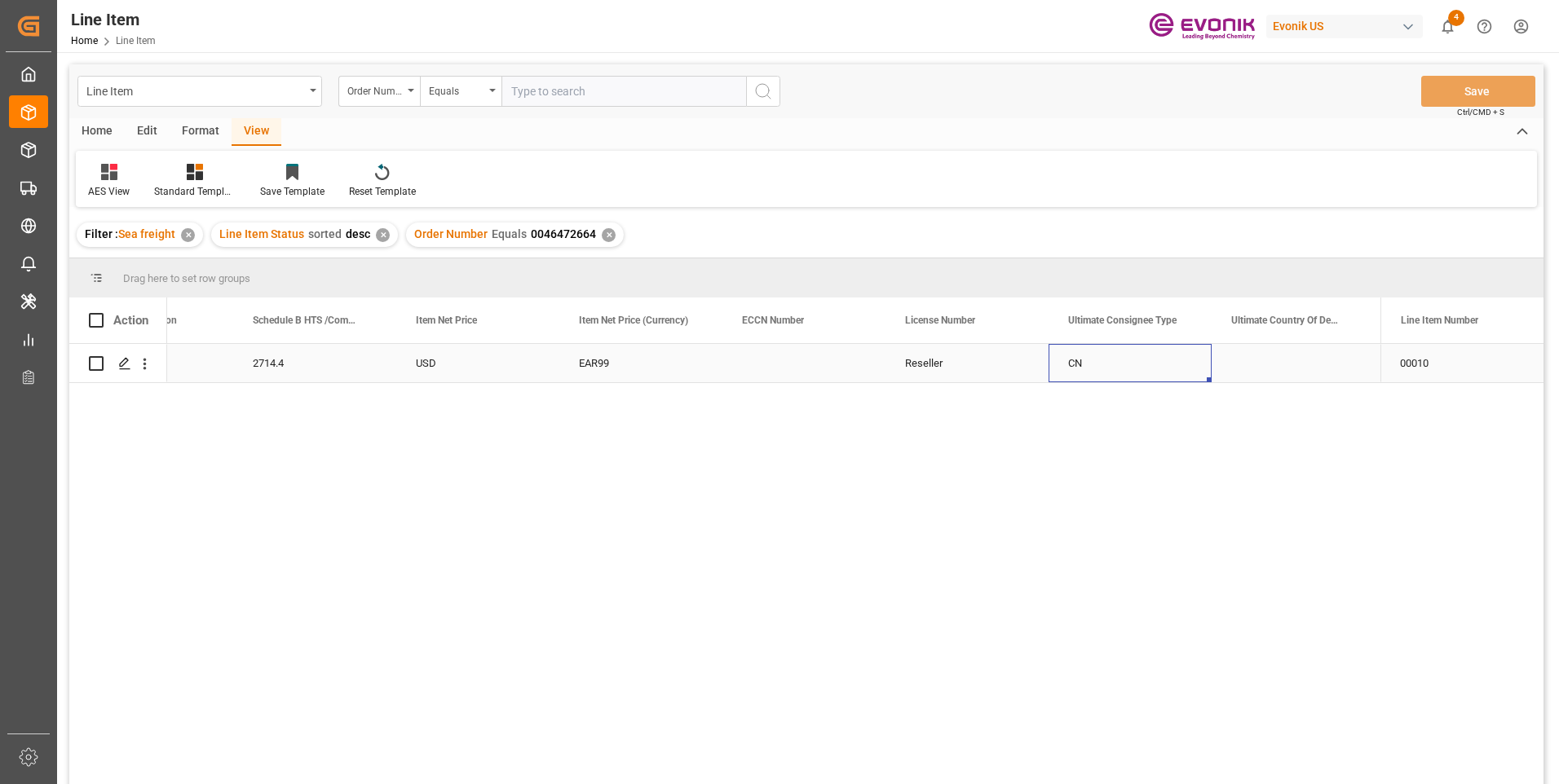
scroll to position [0, 1239]
